Goal: Download file/media

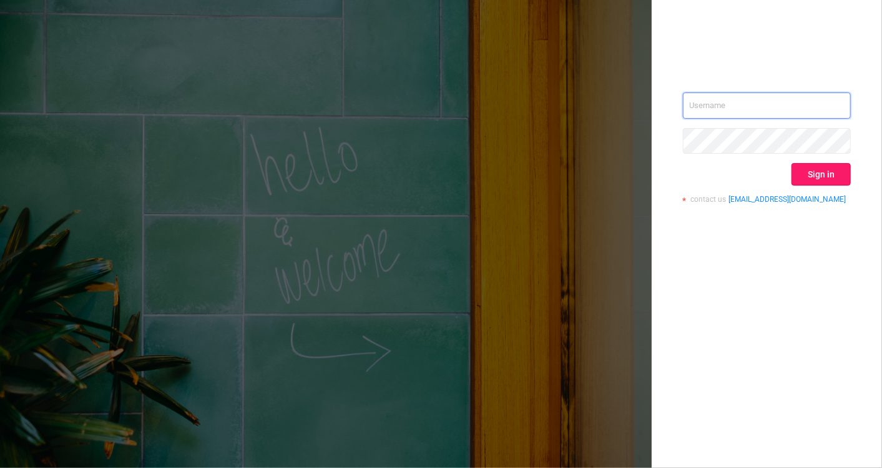
type input "[EMAIL_ADDRESS][DOMAIN_NAME]"
click at [799, 177] on button "Sign in" at bounding box center [821, 174] width 59 height 22
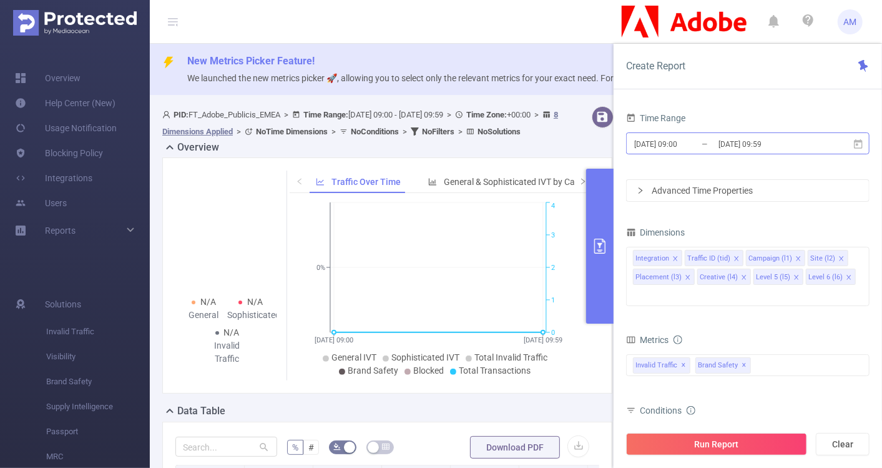
click at [663, 146] on input "[DATE] 09:00" at bounding box center [683, 144] width 101 height 17
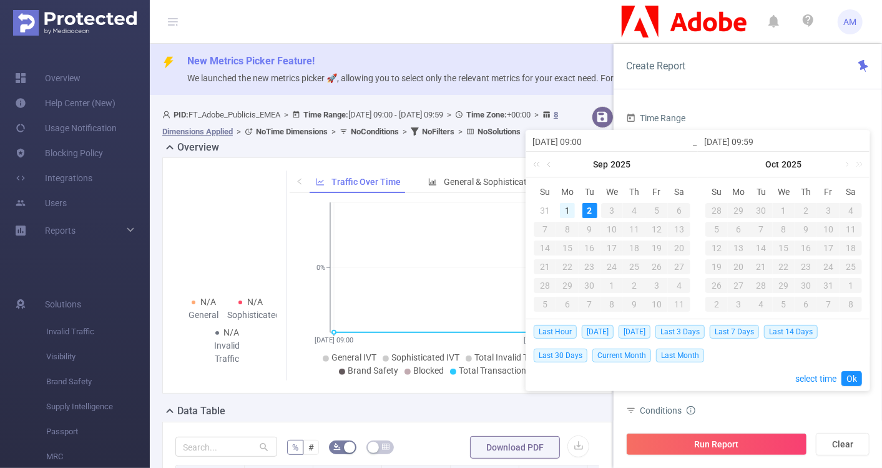
click at [563, 207] on div "1" at bounding box center [567, 210] width 15 height 15
click at [585, 210] on div "2" at bounding box center [590, 210] width 15 height 15
type input "[DATE] 09:00"
click at [569, 210] on div "1" at bounding box center [567, 210] width 15 height 15
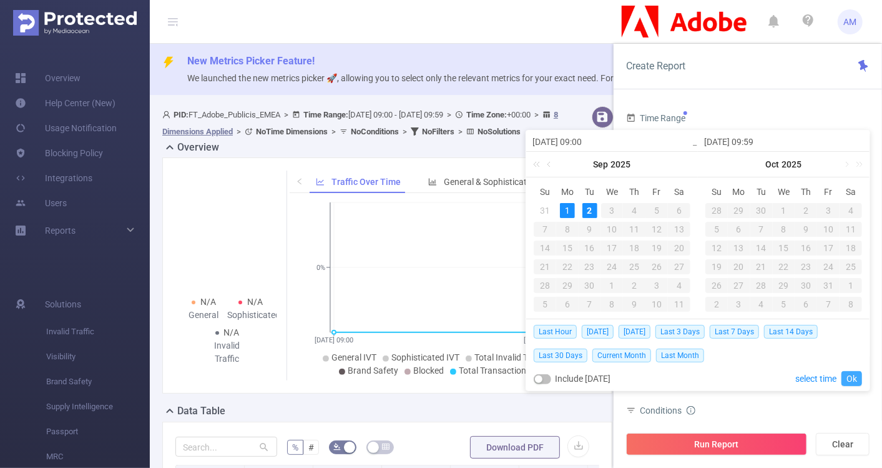
click at [850, 378] on link "Ok" at bounding box center [852, 378] width 21 height 15
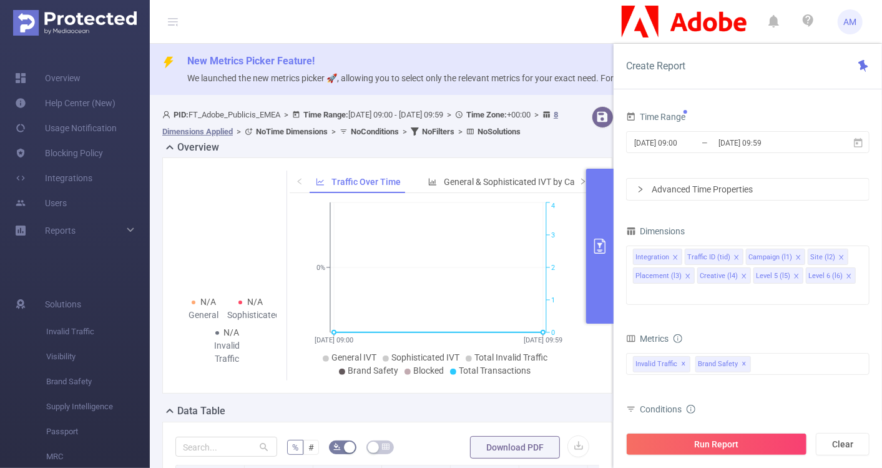
click at [642, 187] on icon "icon: right" at bounding box center [640, 188] width 7 height 7
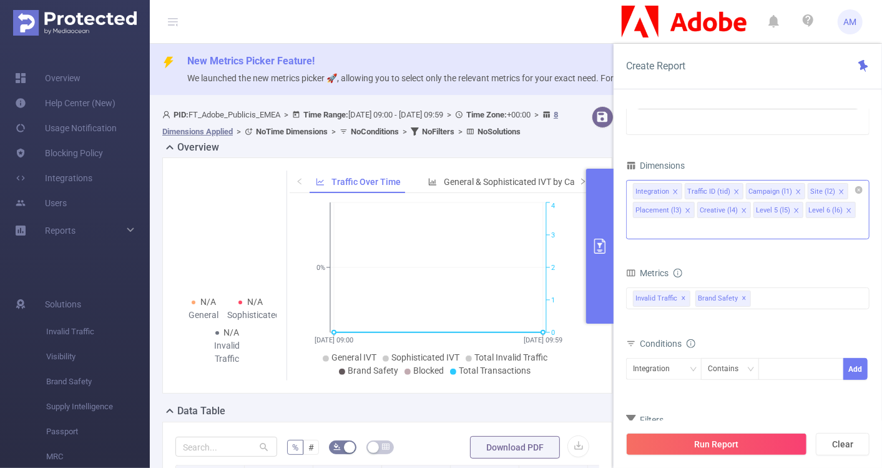
click at [674, 189] on icon "icon: close" at bounding box center [675, 191] width 4 height 4
click at [682, 190] on icon "icon: close" at bounding box center [685, 192] width 6 height 6
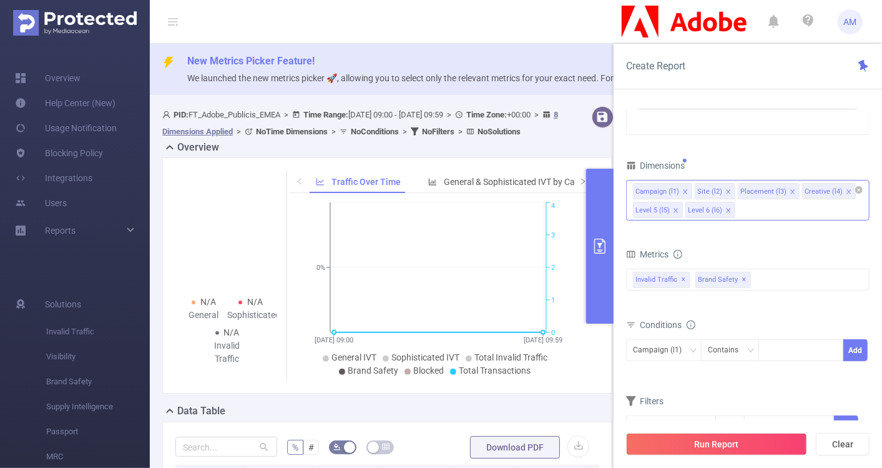
click at [683, 190] on icon "icon: close" at bounding box center [686, 192] width 6 height 6
click at [722, 190] on li "Placement (l3)" at bounding box center [707, 191] width 62 height 16
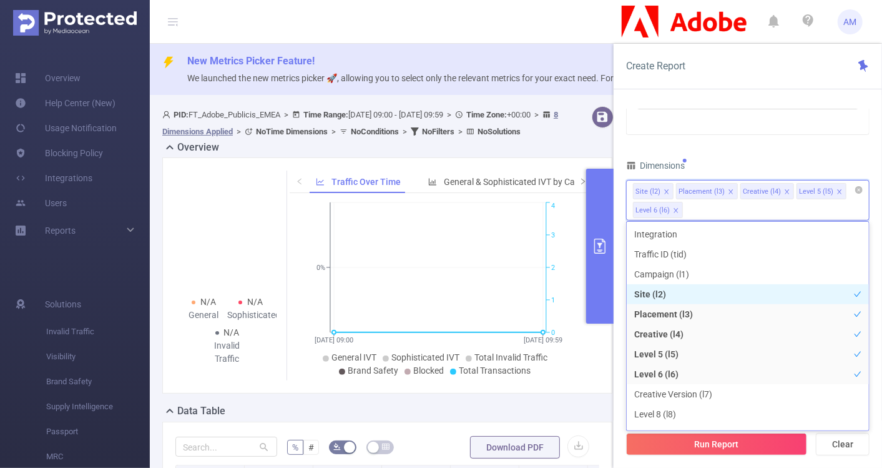
click at [728, 190] on icon "icon: close" at bounding box center [731, 192] width 6 height 6
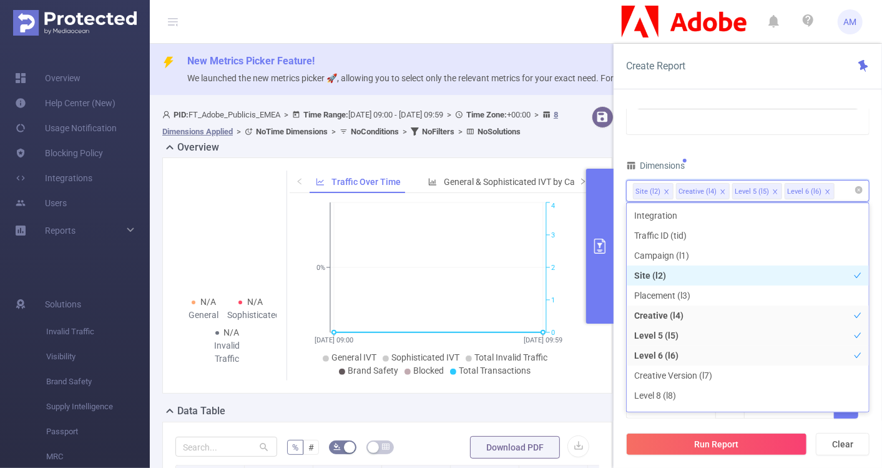
click at [721, 189] on icon "icon: close" at bounding box center [723, 192] width 6 height 6
click at [719, 190] on icon "icon: close" at bounding box center [719, 192] width 6 height 6
click at [716, 193] on icon "icon: close" at bounding box center [719, 192] width 6 height 6
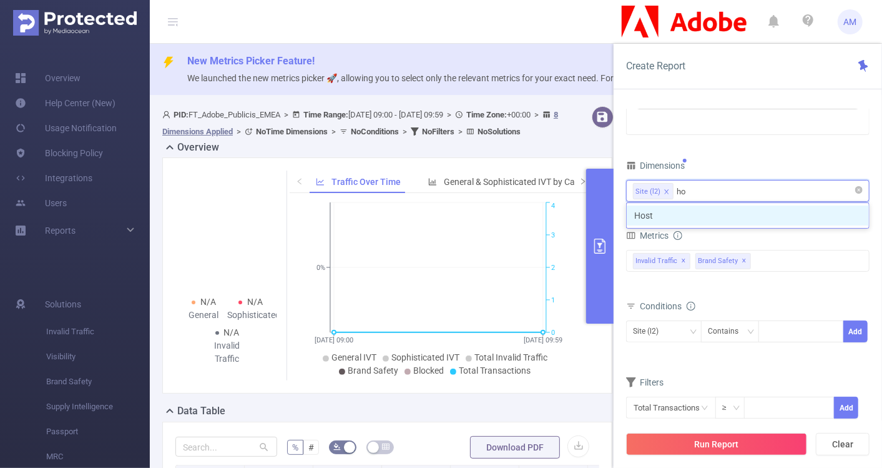
type input "hos"
click at [708, 210] on li "Host" at bounding box center [748, 215] width 242 height 20
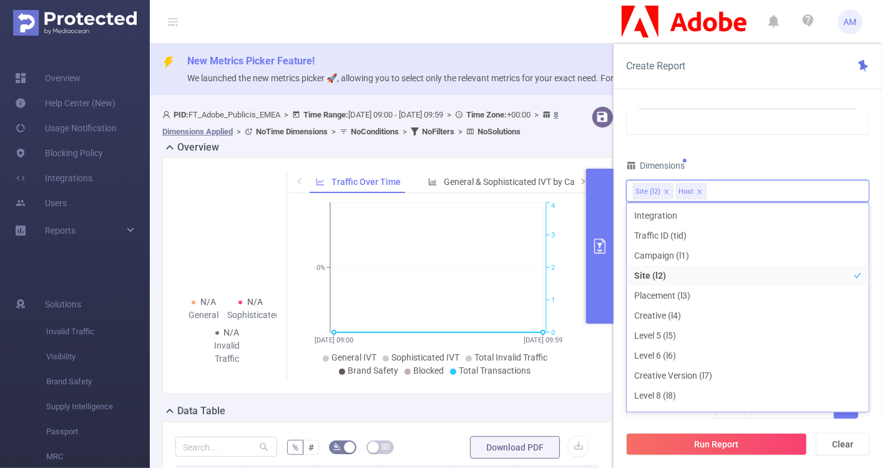
click at [826, 139] on div "Time Range [DATE] 09:00 _ [DATE] 09:59 Advanced Time Properties Time Zone UTC+0…" at bounding box center [748, 164] width 244 height 541
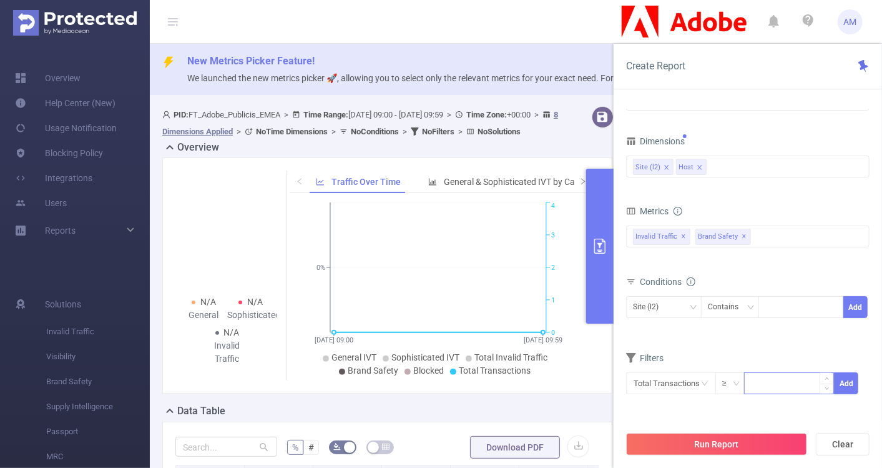
click at [769, 381] on input at bounding box center [789, 382] width 89 height 19
type input "5"
click at [772, 412] on div "Time Range [DATE] 09:00 _ [DATE] 09:59 Advanced Time Properties Time Zone UTC+0…" at bounding box center [748, 147] width 244 height 556
click at [757, 438] on button "Run Report" at bounding box center [716, 444] width 181 height 22
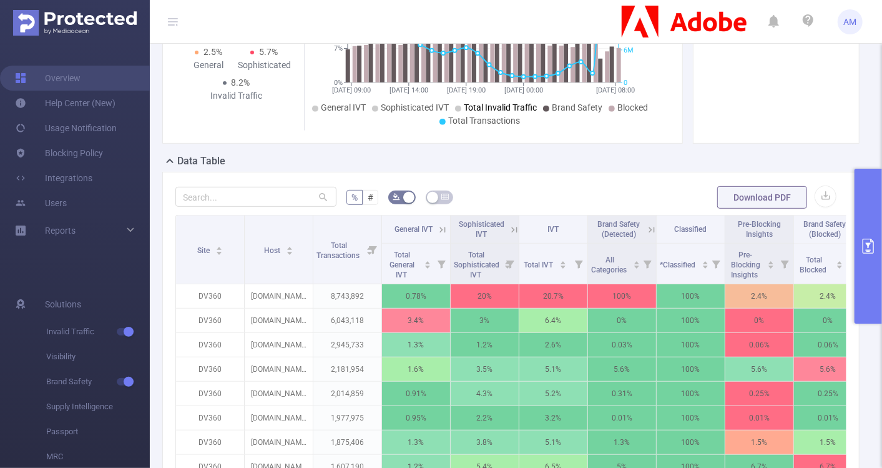
scroll to position [252, 0]
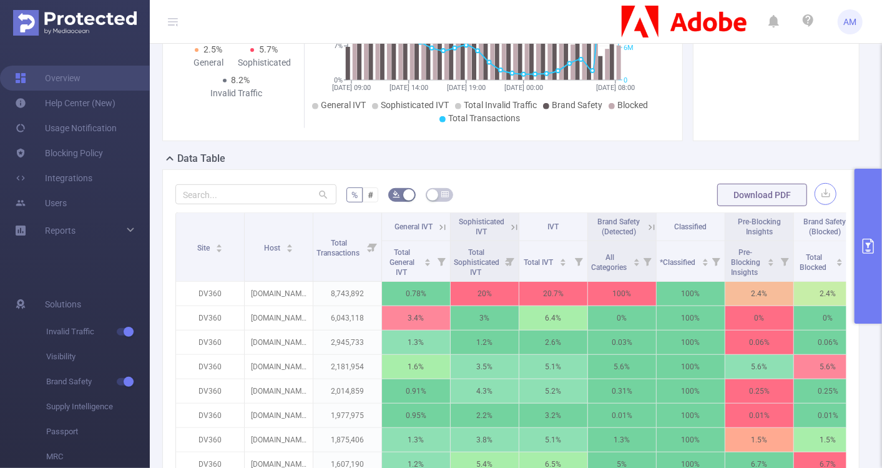
click at [815, 183] on button "button" at bounding box center [826, 194] width 22 height 22
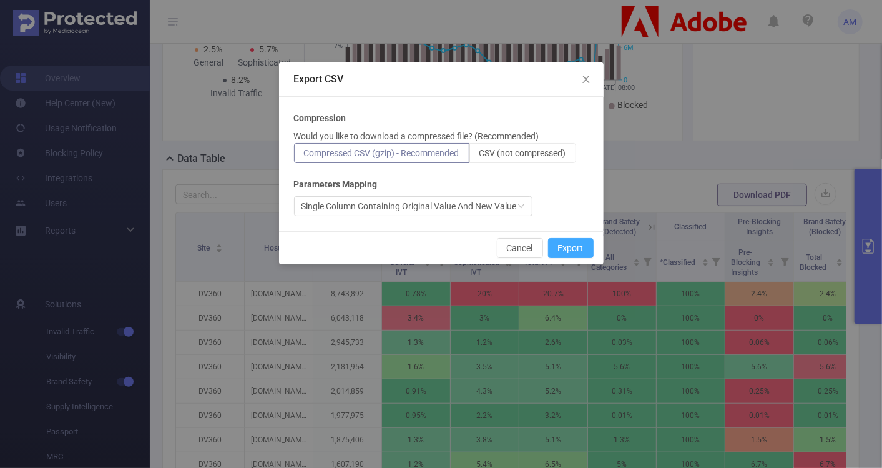
click at [564, 248] on button "Export" at bounding box center [571, 248] width 46 height 20
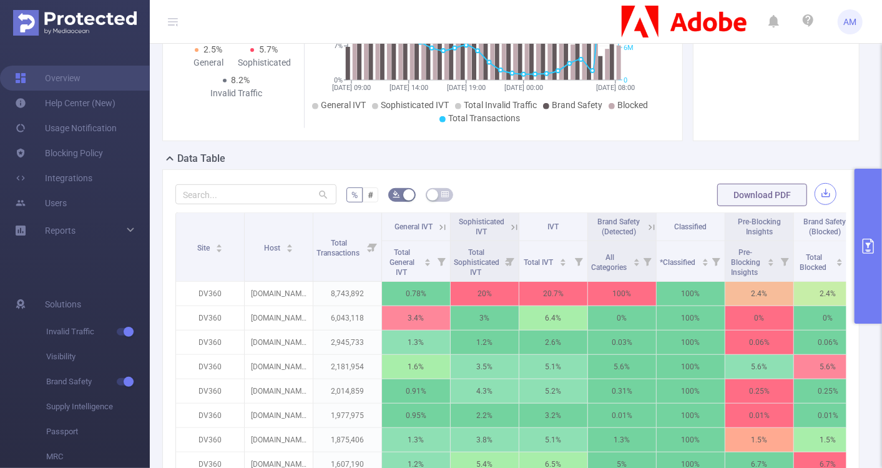
click at [819, 190] on button "button" at bounding box center [826, 194] width 22 height 22
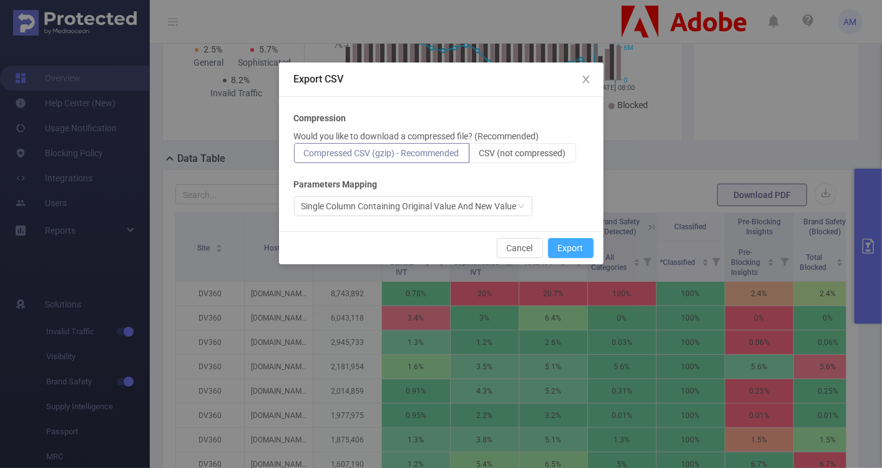
click at [570, 247] on button "Export" at bounding box center [571, 248] width 46 height 20
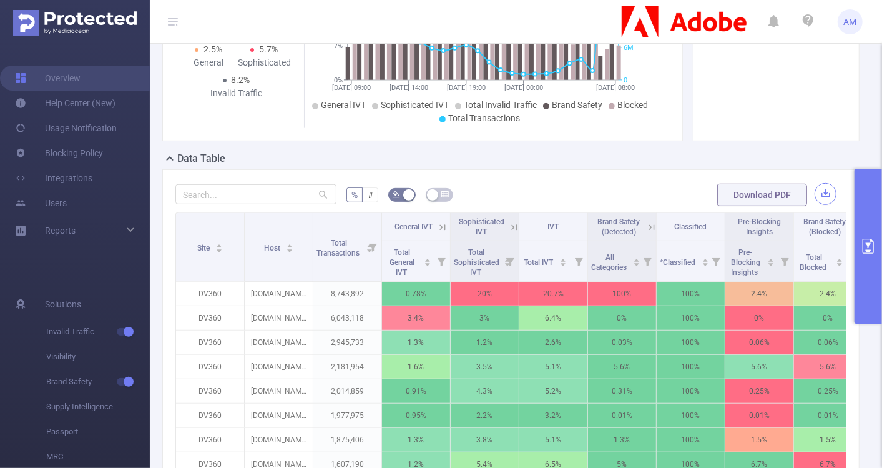
click at [815, 196] on button "button" at bounding box center [826, 194] width 22 height 22
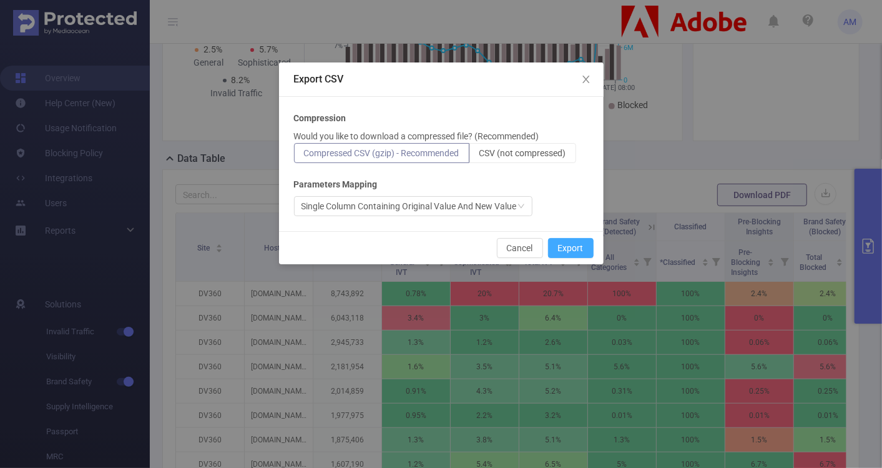
click at [576, 248] on button "Export" at bounding box center [571, 248] width 46 height 20
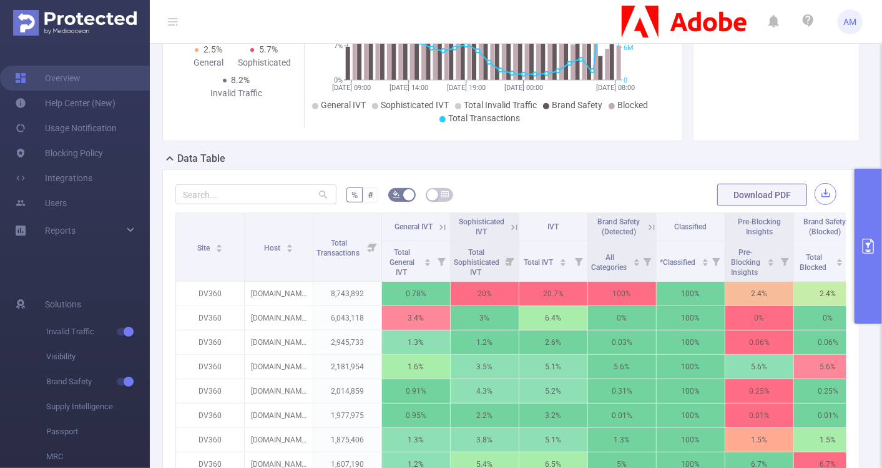
click at [819, 187] on button "button" at bounding box center [826, 194] width 22 height 22
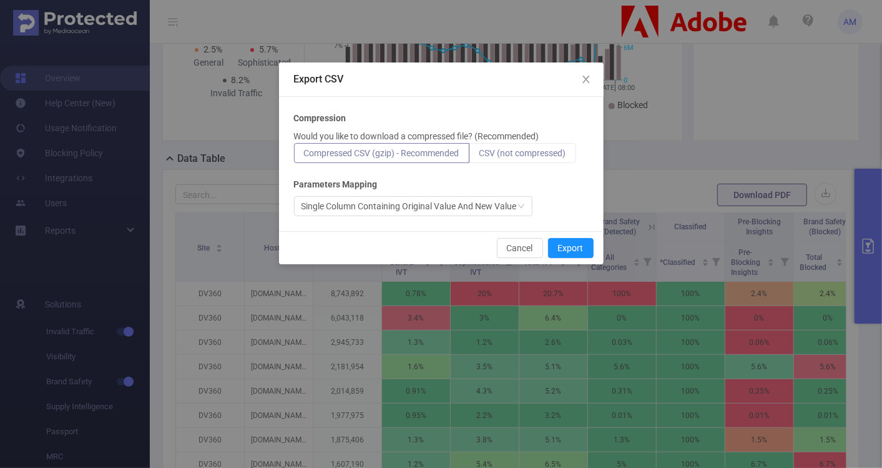
click at [537, 160] on label "CSV (not compressed)" at bounding box center [523, 153] width 107 height 20
click at [480, 156] on input "CSV (not compressed)" at bounding box center [480, 156] width 0 height 0
click at [425, 155] on span "Compressed CSV (gzip) - Recommended" at bounding box center [381, 153] width 155 height 10
click at [304, 156] on input "Compressed CSV (gzip) - Recommended" at bounding box center [304, 156] width 0 height 0
click at [567, 245] on button "Export" at bounding box center [571, 248] width 46 height 20
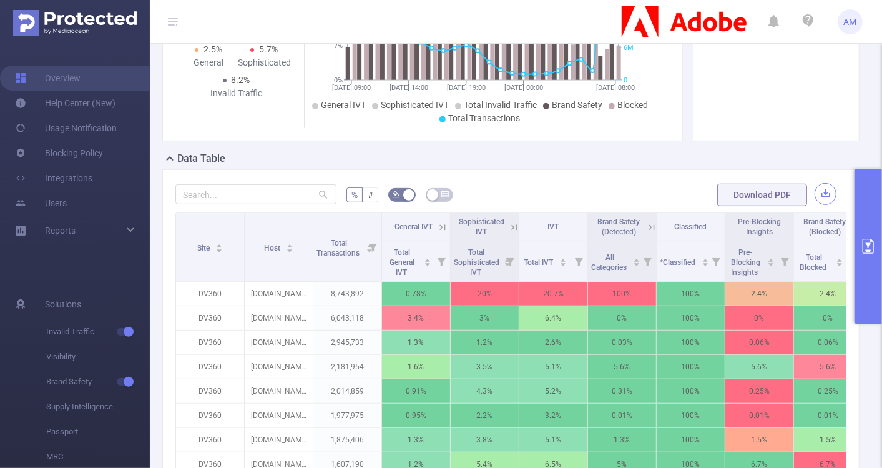
click at [815, 192] on button "button" at bounding box center [826, 194] width 22 height 22
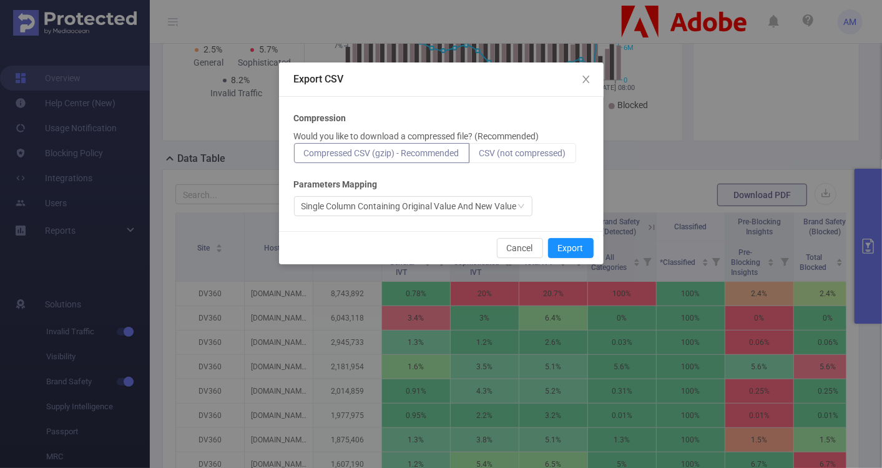
click at [553, 152] on span "CSV (not compressed)" at bounding box center [523, 153] width 87 height 10
click at [480, 156] on input "CSV (not compressed)" at bounding box center [480, 156] width 0 height 0
click at [443, 151] on span "Compressed CSV (gzip) - Recommended" at bounding box center [381, 153] width 155 height 10
click at [304, 156] on input "Compressed CSV (gzip) - Recommended" at bounding box center [304, 156] width 0 height 0
click at [577, 244] on button "Export" at bounding box center [571, 248] width 46 height 20
